Goal: Information Seeking & Learning: Learn about a topic

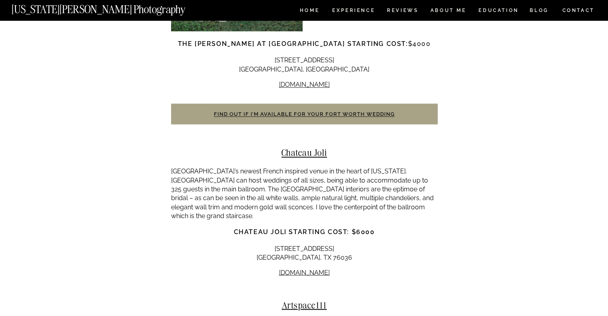
scroll to position [4596, 0]
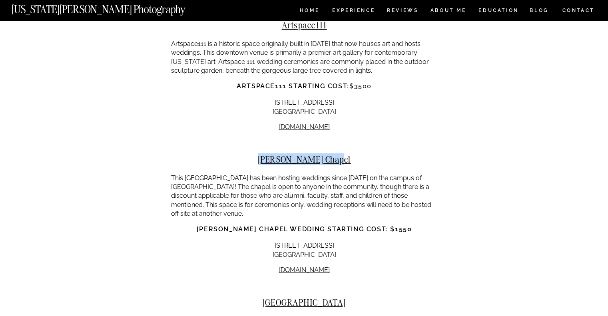
drag, startPoint x: 268, startPoint y: 96, endPoint x: 358, endPoint y: 96, distance: 90.7
click at [359, 154] on h2 "[PERSON_NAME] Chapel" at bounding box center [304, 159] width 267 height 10
copy h2 "[PERSON_NAME] Chapel"
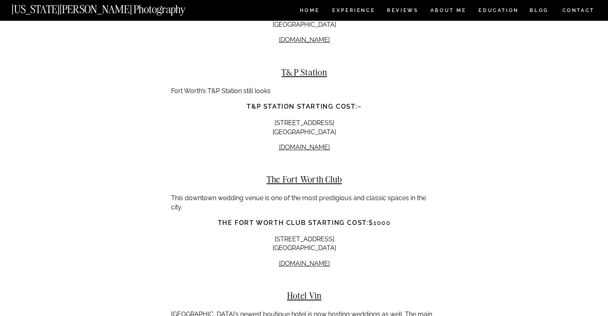
scroll to position [5835, 0]
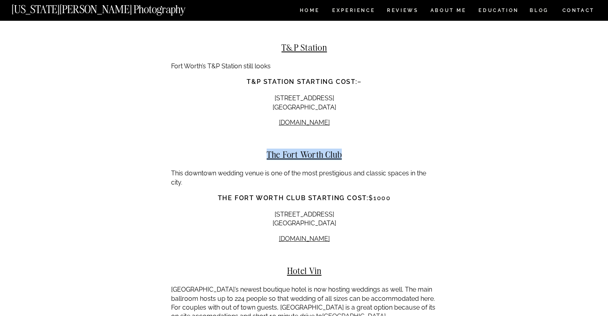
drag, startPoint x: 259, startPoint y: 78, endPoint x: 337, endPoint y: 85, distance: 78.7
copy div "The Fort Worth Club"
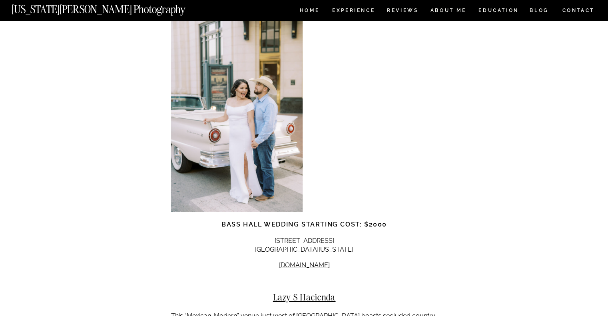
scroll to position [2798, 0]
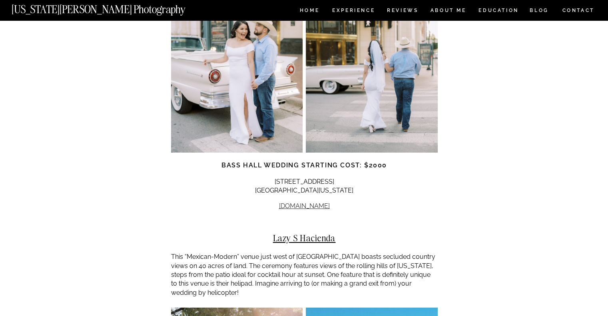
click at [308, 202] on link "[DOMAIN_NAME]" at bounding box center [304, 206] width 51 height 8
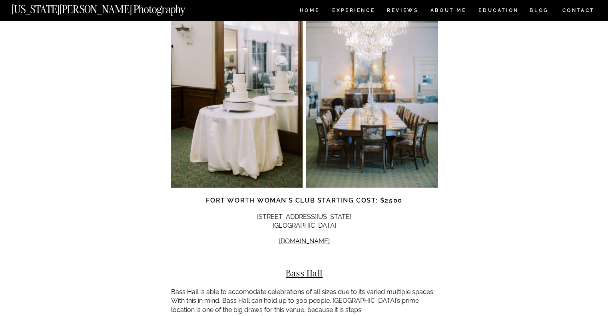
scroll to position [2398, 0]
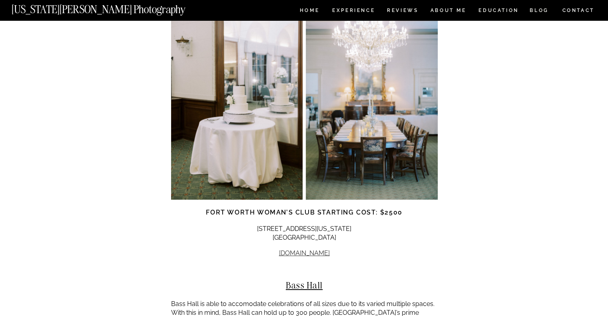
click at [305, 249] on link "[DOMAIN_NAME]" at bounding box center [304, 253] width 51 height 8
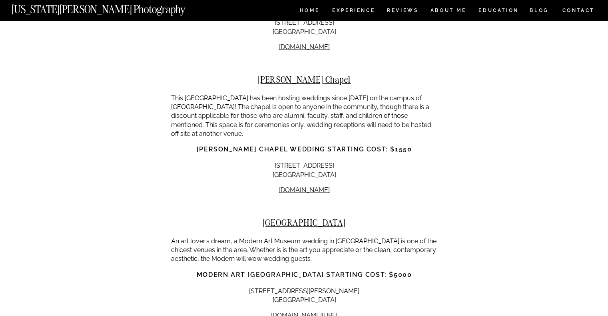
scroll to position [4596, 0]
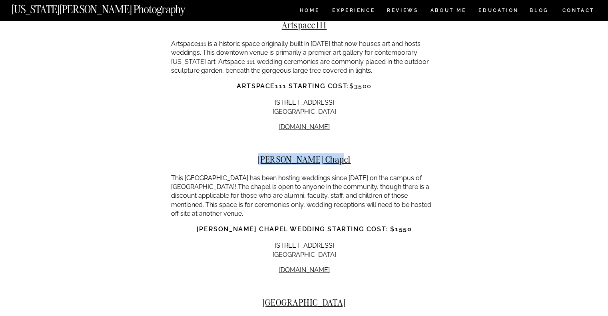
drag, startPoint x: 261, startPoint y: 97, endPoint x: 356, endPoint y: 92, distance: 96.1
click at [356, 154] on h2 "[PERSON_NAME] Chapel" at bounding box center [304, 159] width 267 height 10
copy h2 "[PERSON_NAME] Chapel"
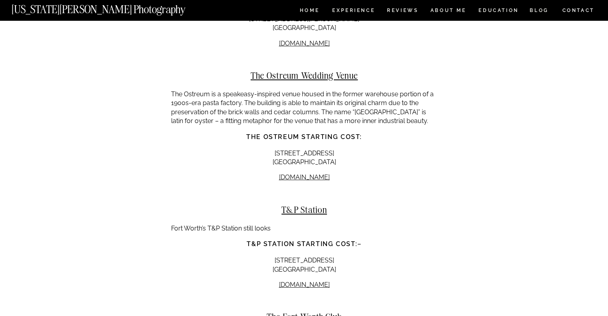
scroll to position [5675, 0]
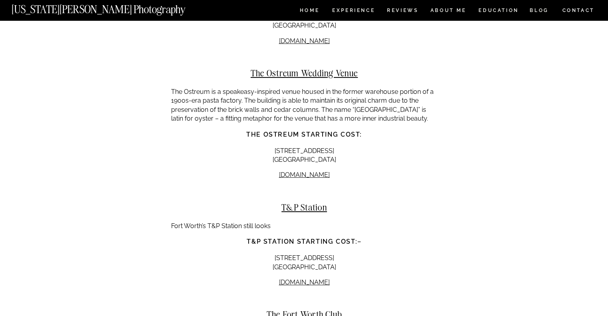
drag, startPoint x: 271, startPoint y: 131, endPoint x: 313, endPoint y: 137, distance: 42.8
click at [330, 202] on h2 "T&P Station" at bounding box center [304, 207] width 267 height 10
drag, startPoint x: 271, startPoint y: 133, endPoint x: 329, endPoint y: 139, distance: 58.3
click at [329, 202] on h2 "T&P Station" at bounding box center [304, 207] width 267 height 10
copy h2 "T&P Station"
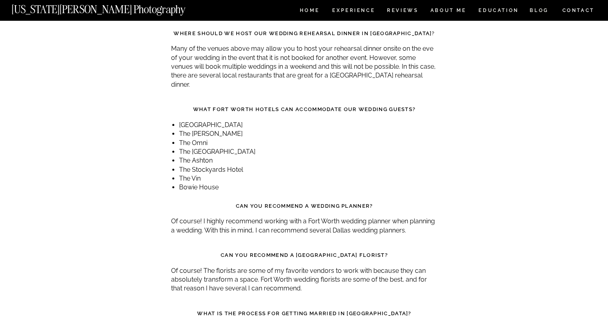
scroll to position [6874, 0]
